Goal: Task Accomplishment & Management: Use online tool/utility

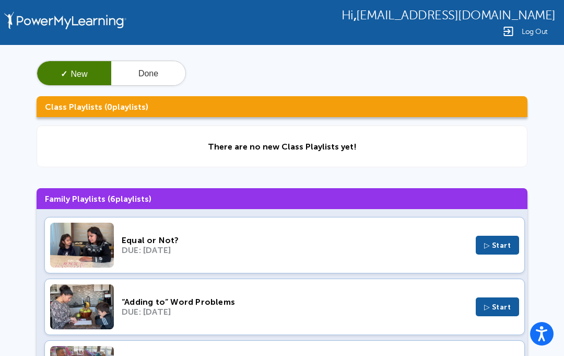
click at [152, 76] on button "Done" at bounding box center [148, 73] width 74 height 25
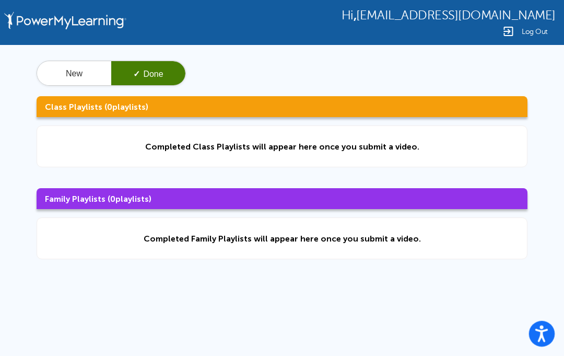
click at [541, 333] on icon "Open accessiBe: accessibility options, statement and help" at bounding box center [541, 335] width 13 height 14
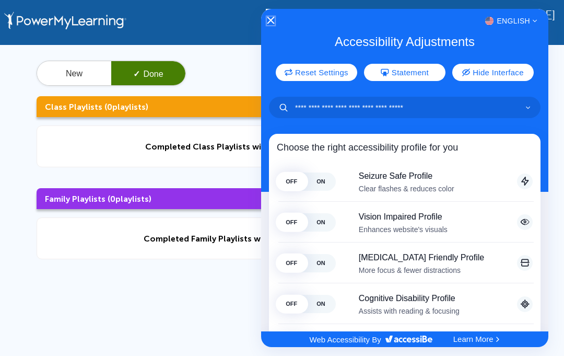
click at [273, 23] on icon "Close Accessibility Interface" at bounding box center [270, 20] width 7 height 7
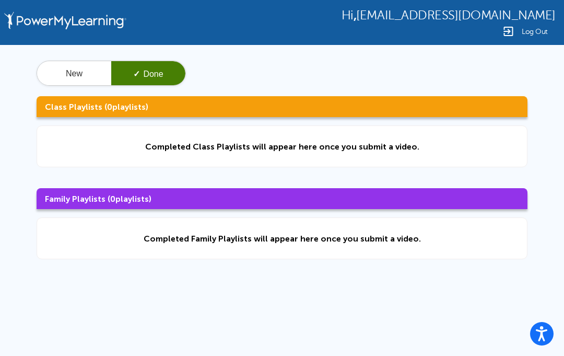
click at [77, 73] on button "New" at bounding box center [74, 73] width 74 height 25
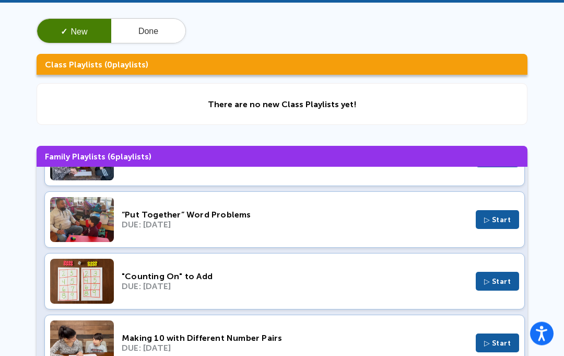
scroll to position [130, 0]
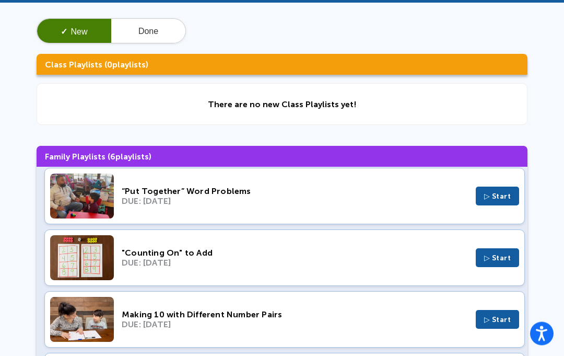
click at [494, 267] on button "▷ Start" at bounding box center [498, 258] width 44 height 19
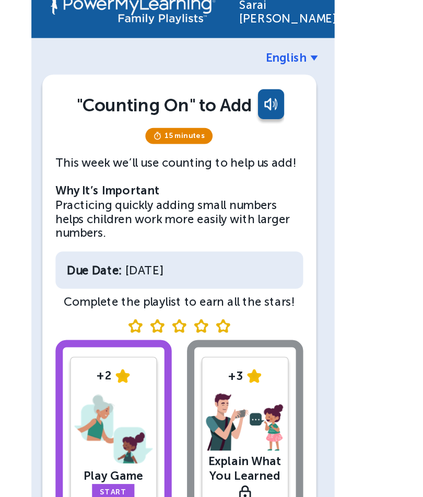
click at [263, 79] on link at bounding box center [273, 90] width 21 height 25
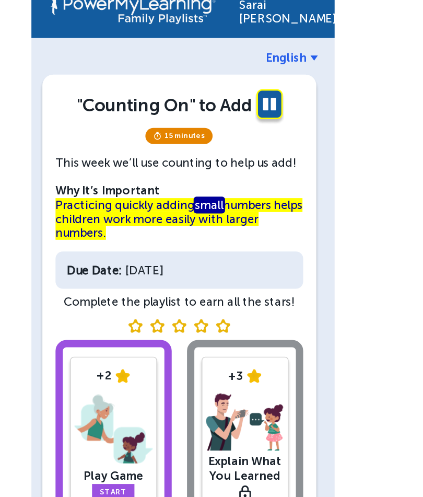
click at [263, 78] on link at bounding box center [273, 90] width 21 height 25
click at [271, 51] on span "English" at bounding box center [285, 56] width 29 height 10
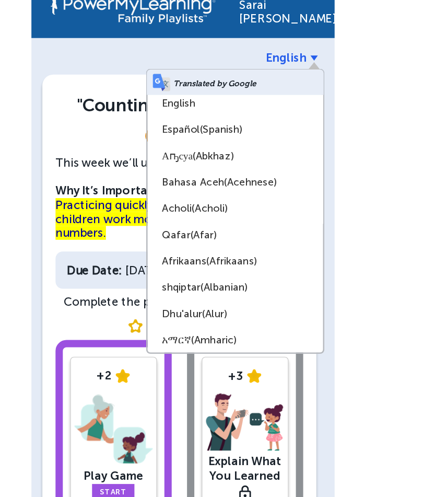
click at [227, 51] on div "English Translated by Google English Español (Spanish) Аҧсуа (Abkhaz) Bahasa Ac…" at bounding box center [248, 159] width 127 height 217
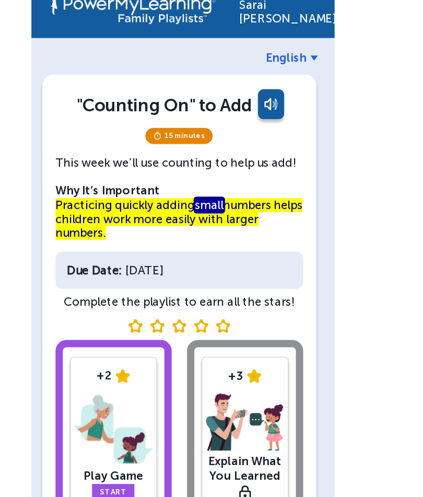
click at [271, 51] on link "English" at bounding box center [289, 56] width 37 height 10
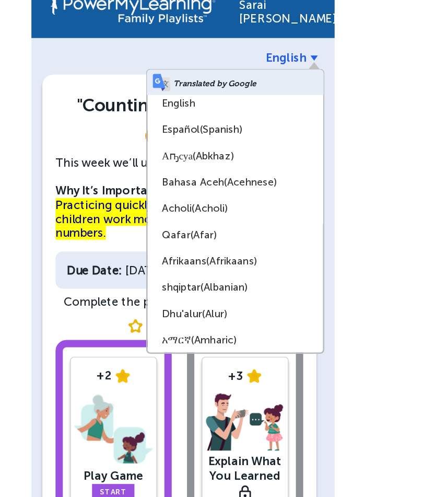
click at [275, 128] on div "Sarai Morales English Translated by Google English Español (Spanish) Аҧсуа (Abk…" at bounding box center [211, 248] width 423 height 497
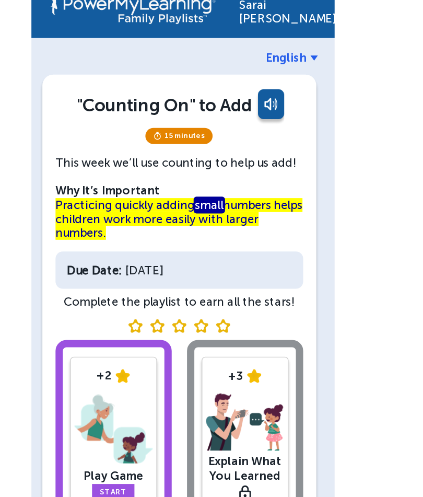
click at [252, 14] on div "Sarai Morales" at bounding box center [280, 20] width 57 height 25
click at [252, 9] on div "Sarai Morales" at bounding box center [280, 20] width 57 height 25
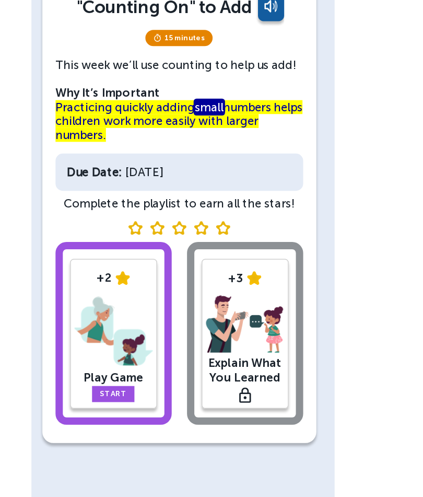
click at [147, 355] on link "Start" at bounding box center [162, 365] width 30 height 11
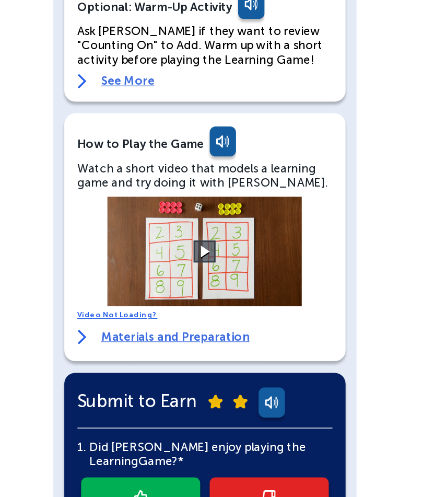
click at [149, 248] on video at bounding box center [211, 287] width 157 height 78
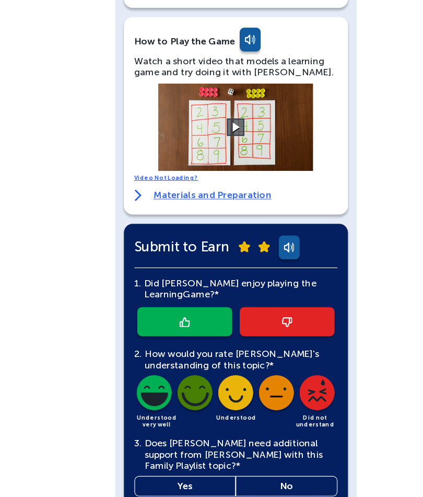
scroll to position [163, 0]
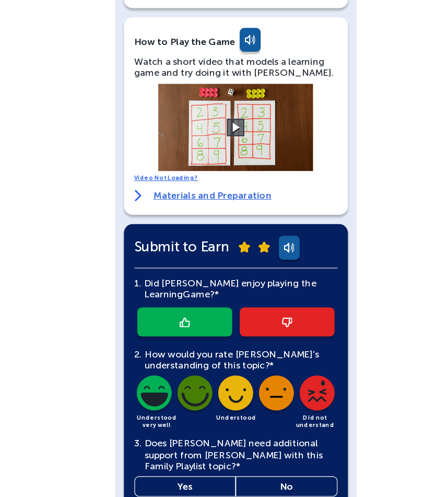
click at [184, 355] on div "Submit to Earn 1. Did Sarai enjoy playing the Learning Game?* 2. How would you …" at bounding box center [211, 354] width 201 height 289
